Goal: Information Seeking & Learning: Learn about a topic

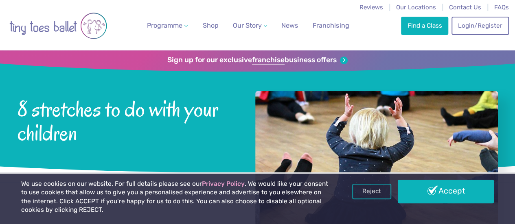
click at [287, 156] on div at bounding box center [376, 163] width 243 height 144
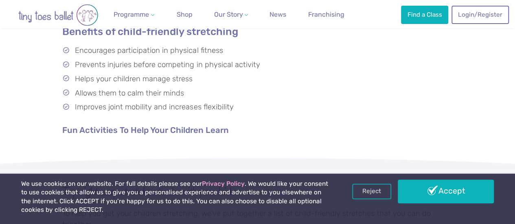
scroll to position [398, 0]
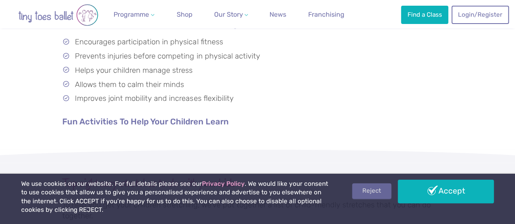
click at [352, 187] on link "Reject" at bounding box center [371, 191] width 39 height 15
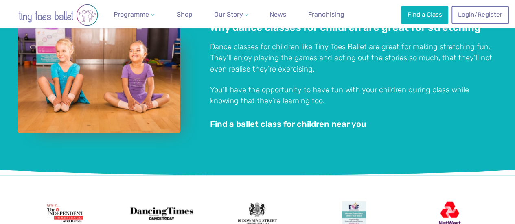
scroll to position [1862, 0]
